Goal: Communication & Community: Answer question/provide support

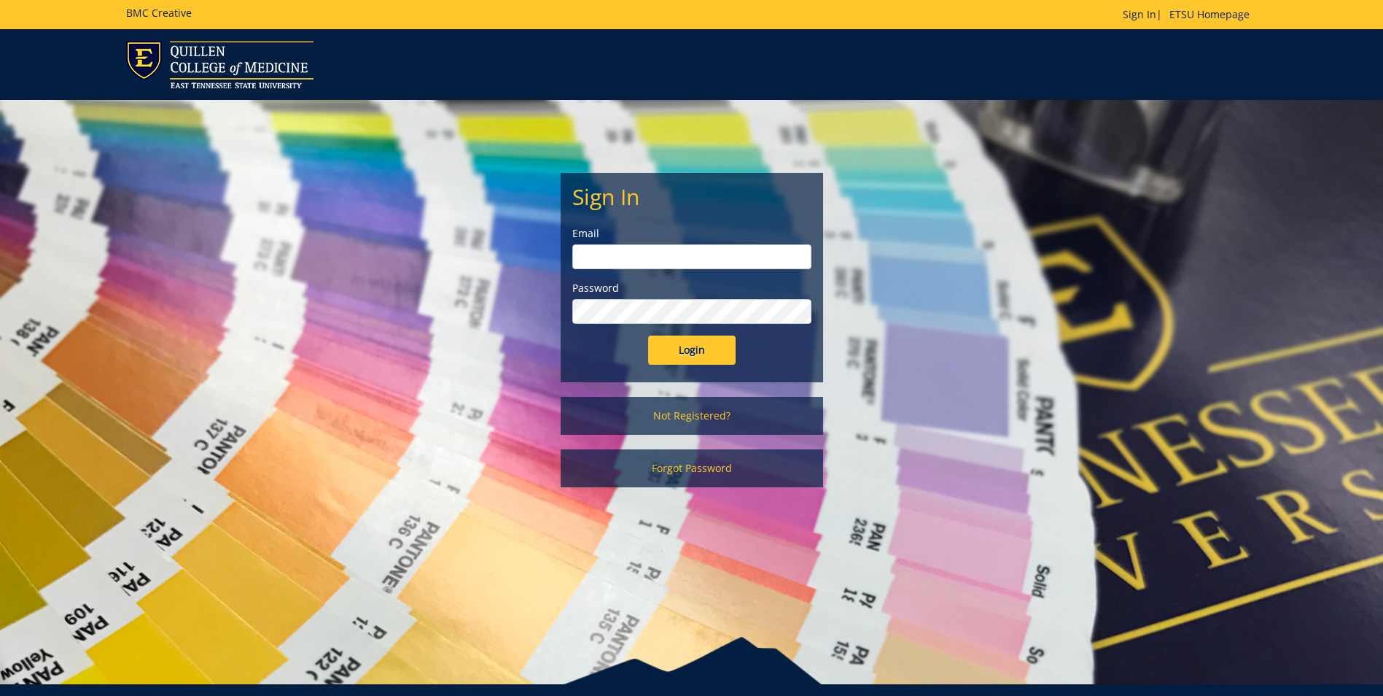
type input "[EMAIL_ADDRESS][DOMAIN_NAME]"
click at [693, 346] on input "Login" at bounding box center [692, 349] width 88 height 29
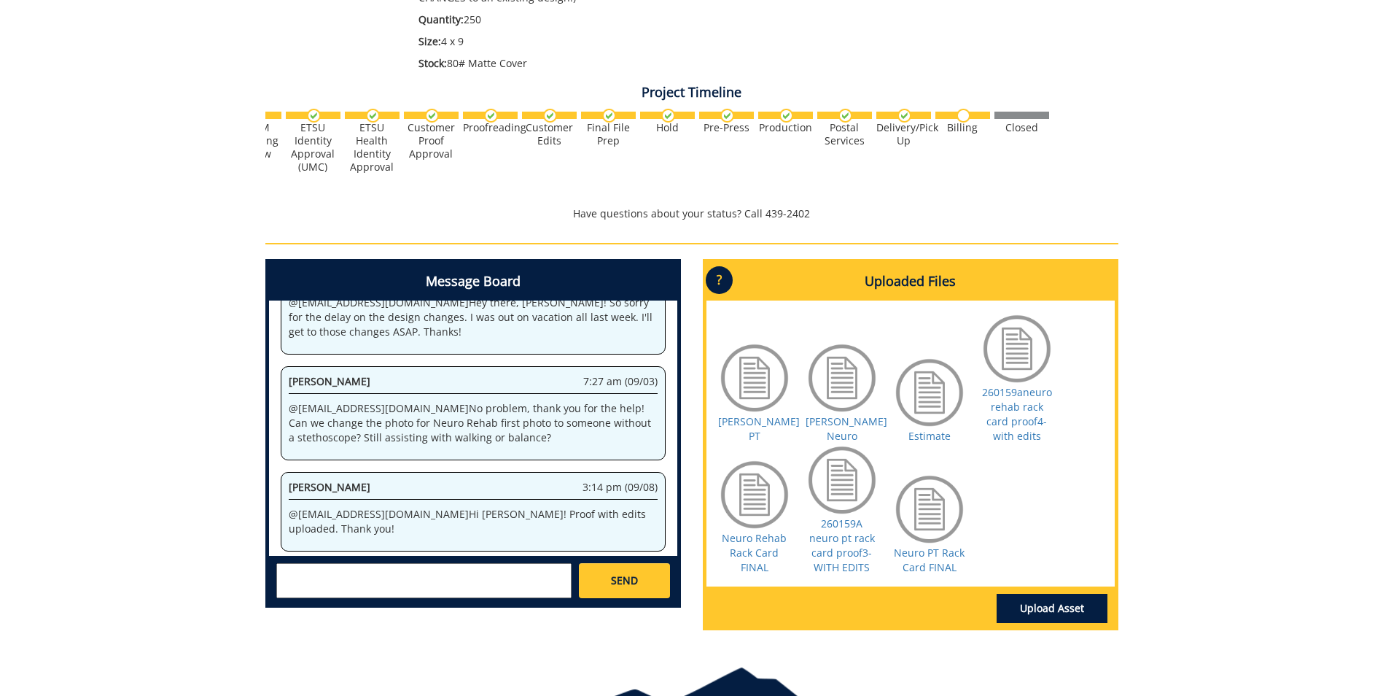
scroll to position [788, 0]
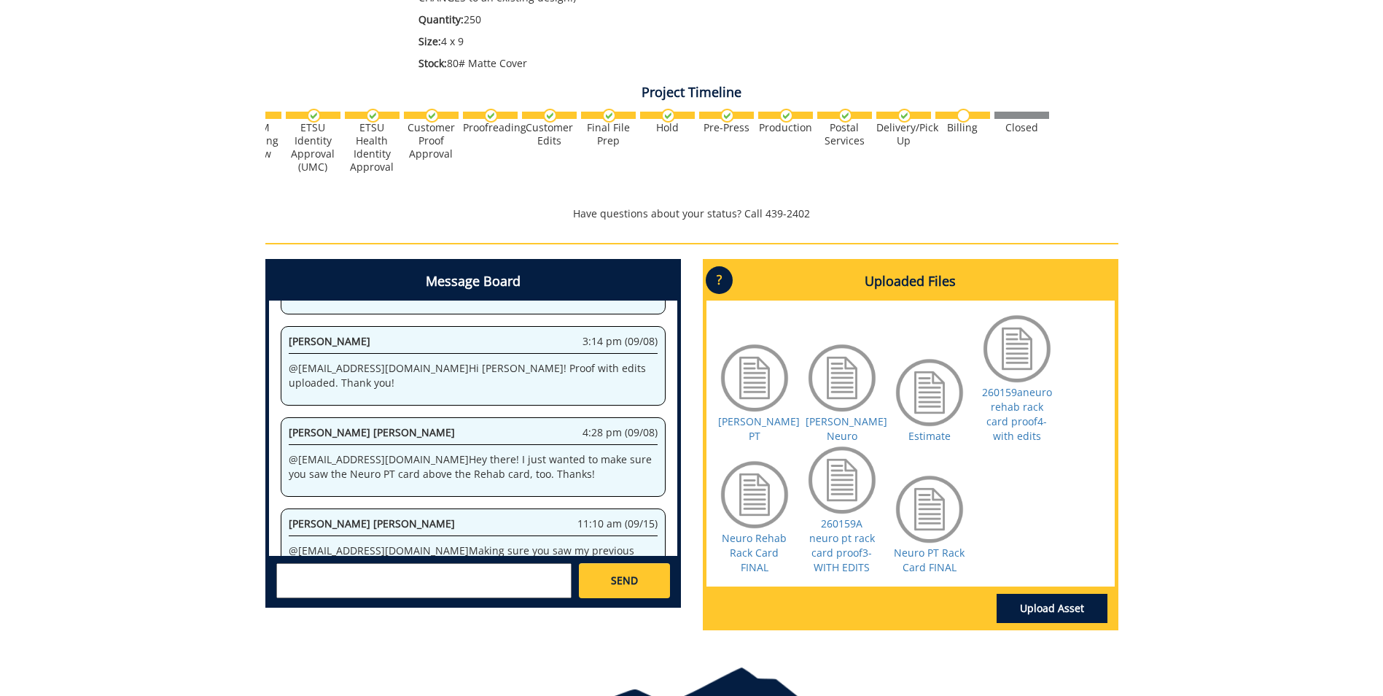
click at [921, 404] on div at bounding box center [929, 392] width 73 height 73
click at [933, 435] on link "Estimate" at bounding box center [930, 436] width 42 height 14
click at [522, 570] on textarea at bounding box center [423, 580] width 295 height 35
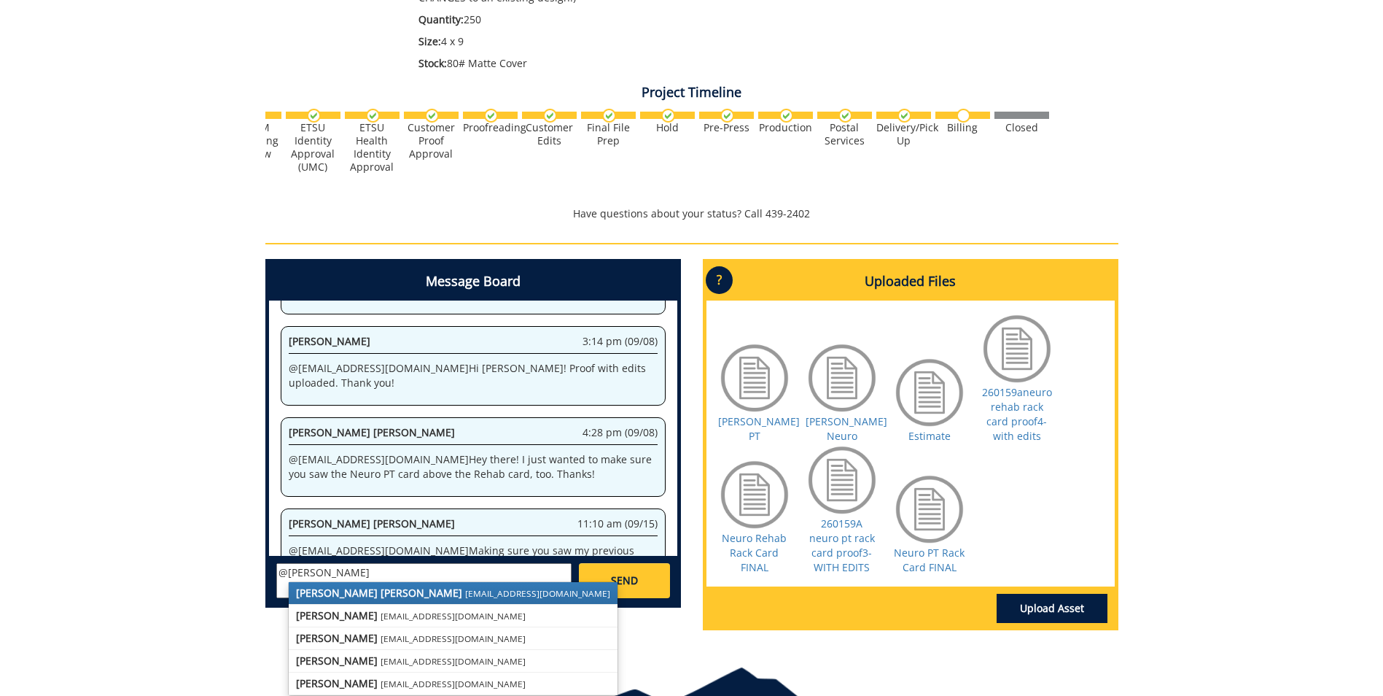
click at [465, 590] on small "[EMAIL_ADDRESS][DOMAIN_NAME]" at bounding box center [537, 593] width 145 height 12
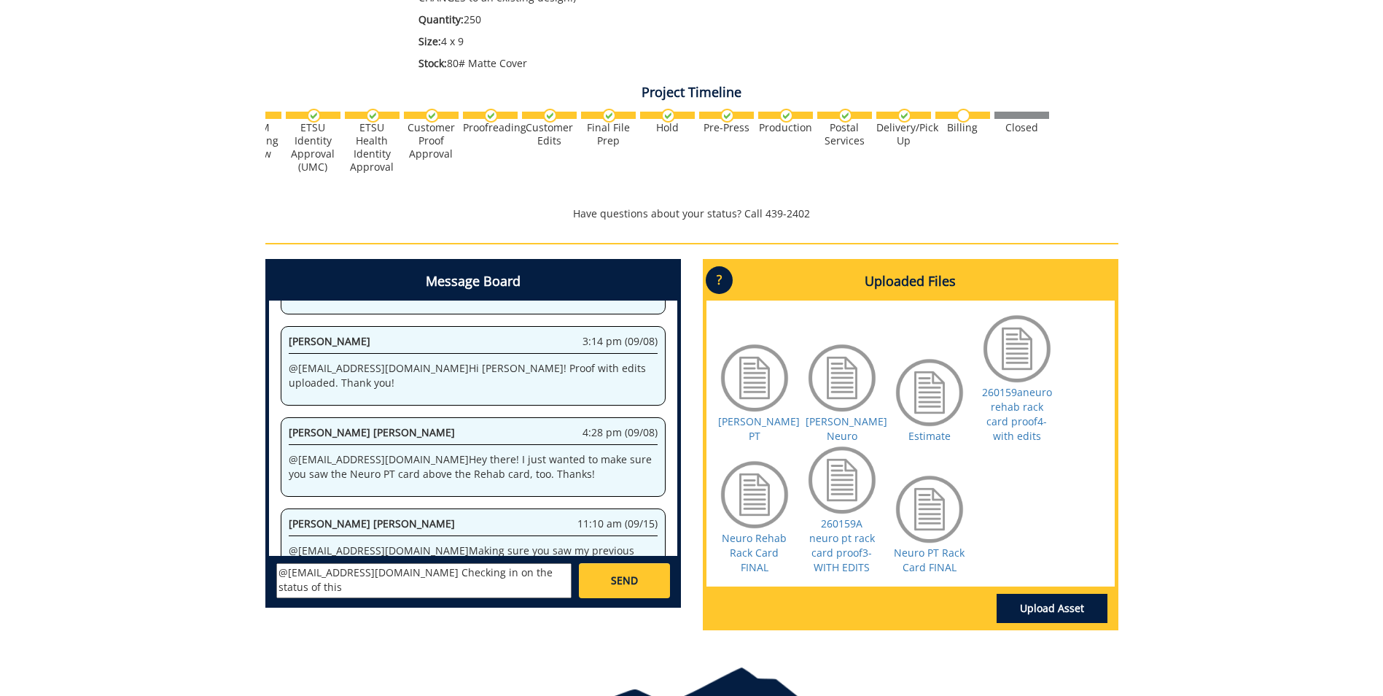
type textarea "@[EMAIL_ADDRESS][DOMAIN_NAME] Checking in on the status of this"
click at [618, 580] on span "SEND" at bounding box center [624, 580] width 27 height 15
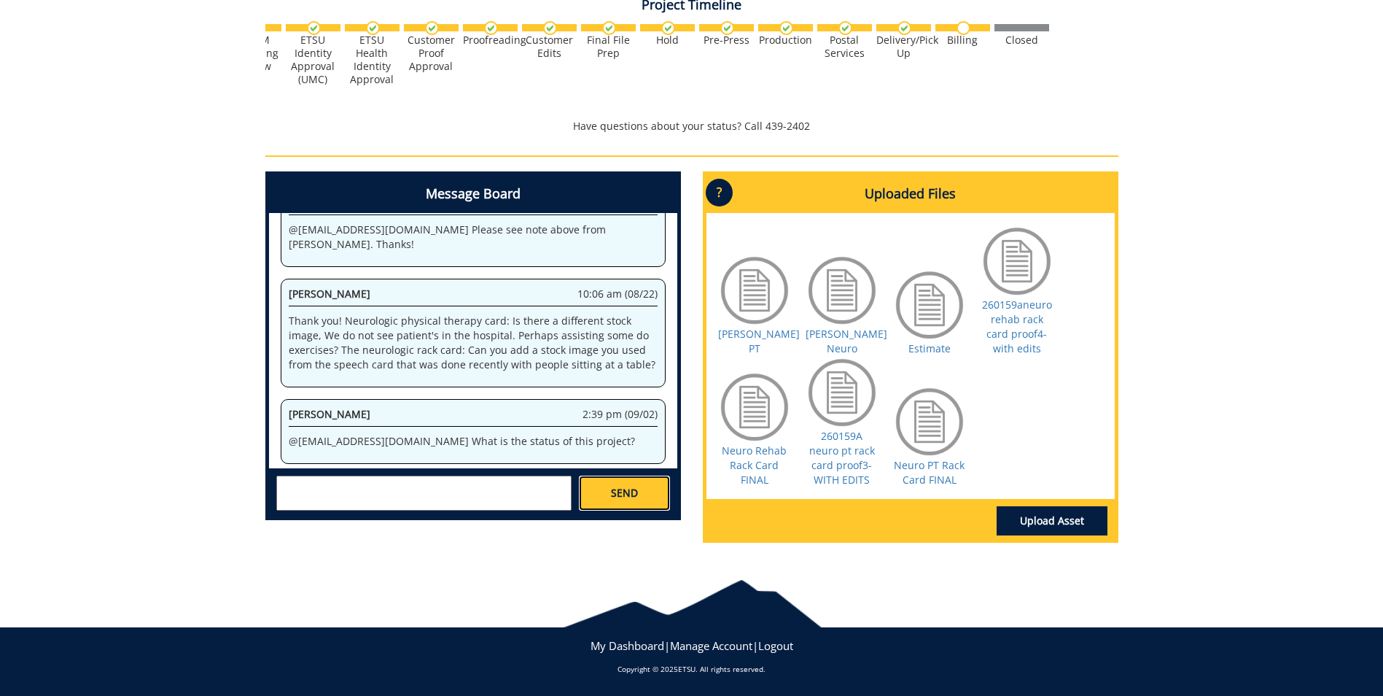
scroll to position [14020, 0]
